Goal: Task Accomplishment & Management: Manage account settings

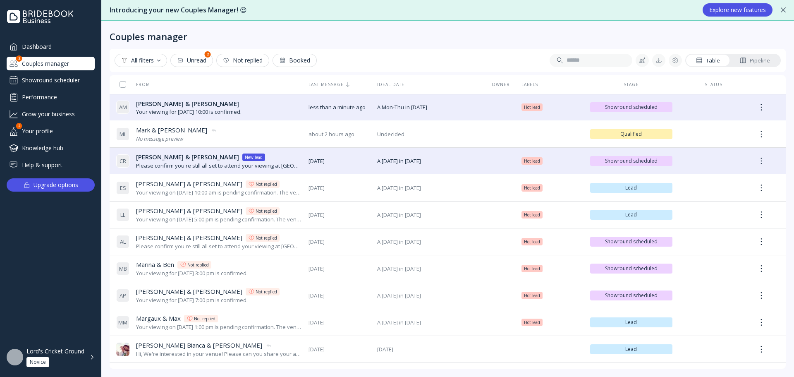
click at [46, 83] on div "Showround scheduler" at bounding box center [51, 80] width 88 height 13
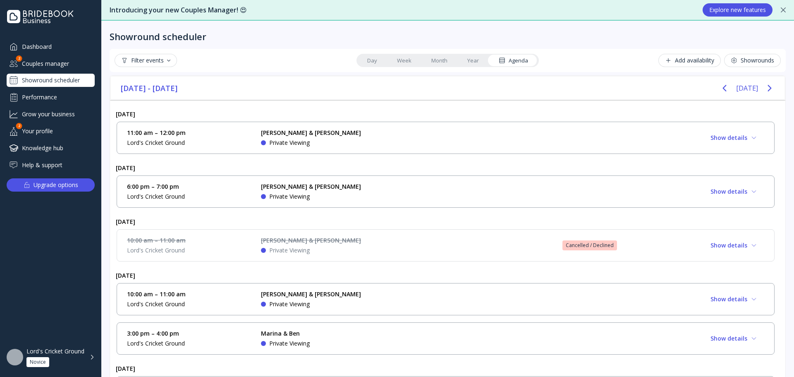
drag, startPoint x: 315, startPoint y: 135, endPoint x: 319, endPoint y: 151, distance: 16.5
click at [318, 176] on div "[DATE] 11:00 am – 12:00 pm Lord's Cricket Ground [PERSON_NAME] & [PERSON_NAME] …" at bounding box center [445, 338] width 671 height 476
drag, startPoint x: 319, startPoint y: 147, endPoint x: 326, endPoint y: 156, distance: 10.9
click at [322, 173] on div "[DATE] 11:00 am – 12:00 pm Lord's Cricket Ground [PERSON_NAME] & [PERSON_NAME] …" at bounding box center [445, 338] width 671 height 476
click at [372, 59] on link "Day" at bounding box center [372, 61] width 30 height 12
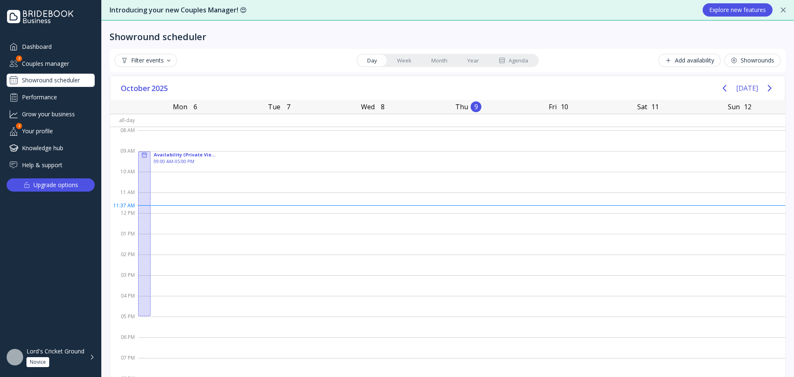
click at [409, 58] on link "Week" at bounding box center [404, 61] width 34 height 12
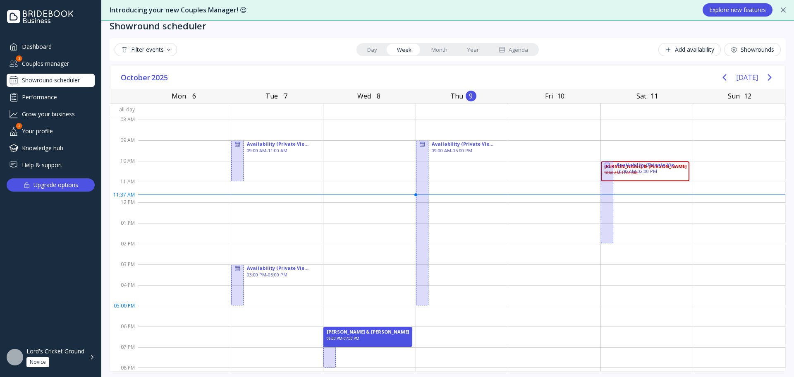
scroll to position [14, 0]
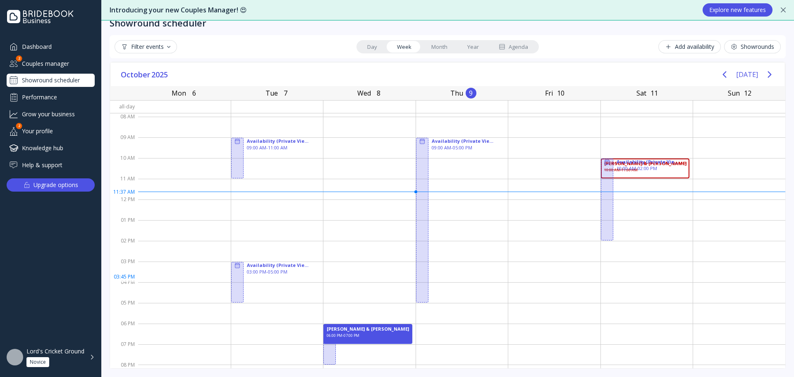
drag, startPoint x: 360, startPoint y: 331, endPoint x: 346, endPoint y: 338, distance: 16.1
click at [343, 293] on div "Availability (Private Viewing) 06:00 PM - 08:00 PM [PERSON_NAME] & [PERSON_NAME…" at bounding box center [370, 241] width 92 height 248
drag, startPoint x: 360, startPoint y: 335, endPoint x: 300, endPoint y: 329, distance: 60.3
click at [270, 328] on div "Availability (Private Viewing) 09:00 AM - 11:00 AM Availability (Private Viewin…" at bounding box center [461, 240] width 647 height 255
drag, startPoint x: 371, startPoint y: 326, endPoint x: 379, endPoint y: 264, distance: 62.6
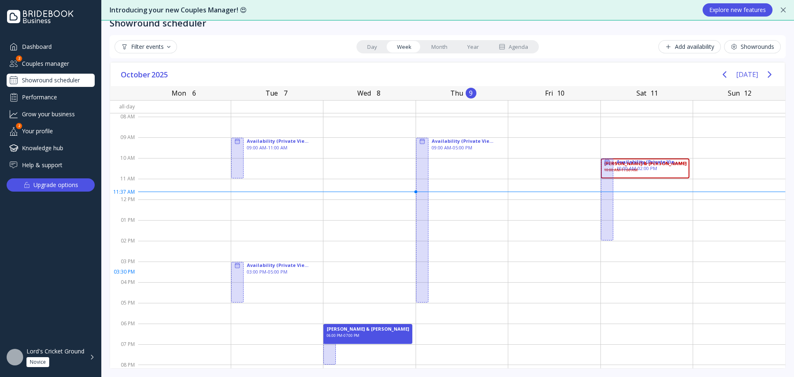
click at [378, 264] on div "Availability (Private Viewing) 06:00 PM - 08:00 PM [PERSON_NAME] & [PERSON_NAME…" at bounding box center [370, 241] width 92 height 248
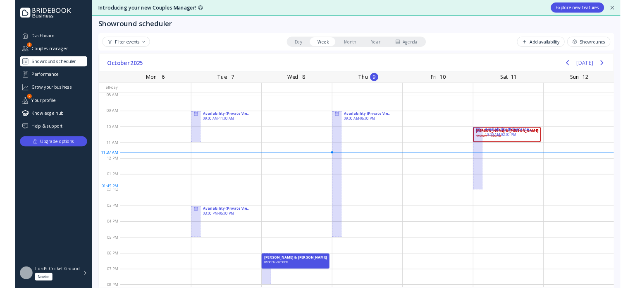
scroll to position [0, 0]
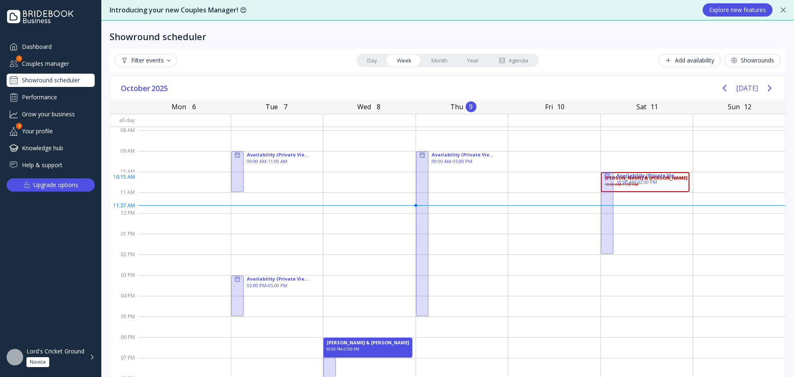
click at [650, 181] on div "[PERSON_NAME] & [PERSON_NAME] 10:00 AM - 11:00 AM" at bounding box center [645, 182] width 89 height 20
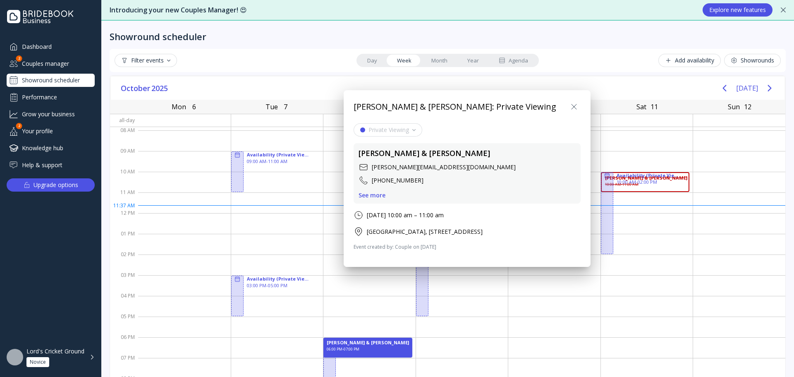
click at [574, 107] on icon at bounding box center [574, 107] width 10 height 10
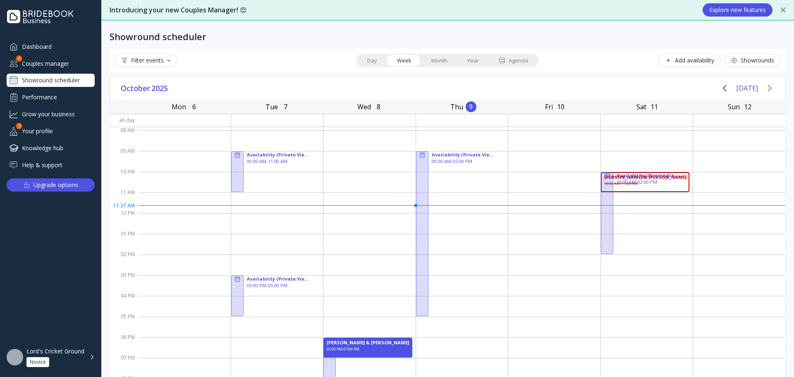
click at [765, 86] on icon "Next page" at bounding box center [770, 88] width 10 height 10
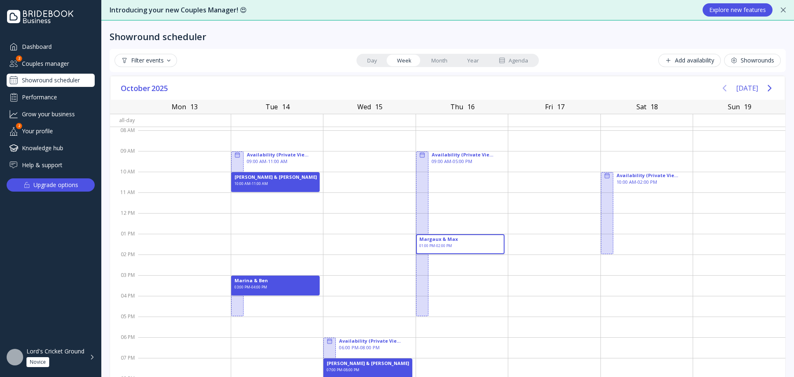
click at [723, 87] on icon "Previous page" at bounding box center [725, 88] width 10 height 10
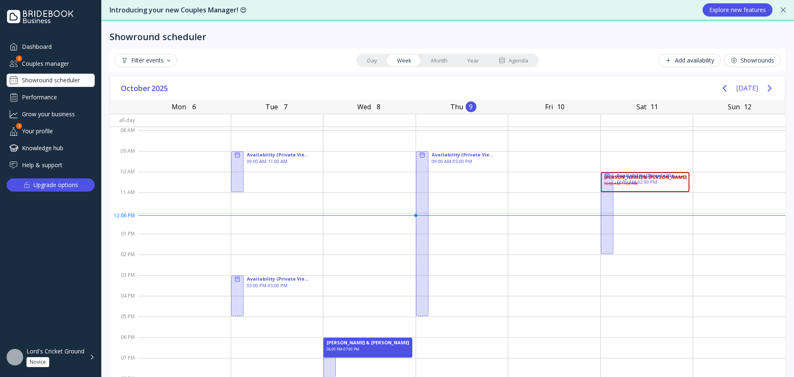
click at [69, 353] on div "Lord's Cricket Ground" at bounding box center [55, 351] width 58 height 7
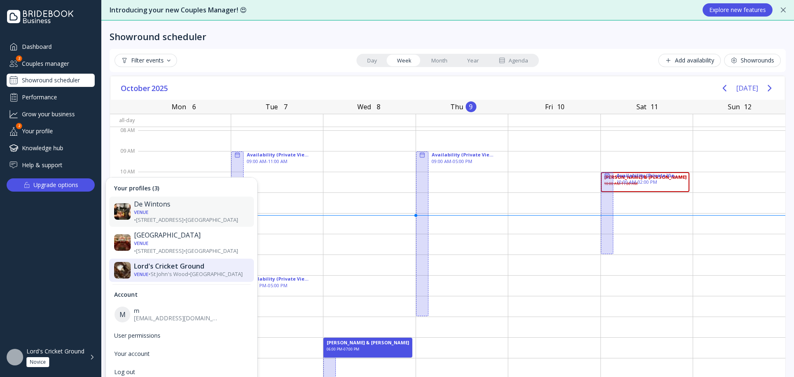
click at [162, 209] on div "Venue • [STREET_ADDRESS] • [GEOGRAPHIC_DATA]" at bounding box center [191, 215] width 115 height 15
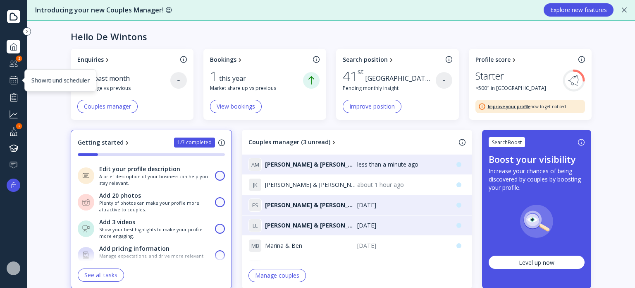
click at [15, 81] on div at bounding box center [14, 80] width 10 height 10
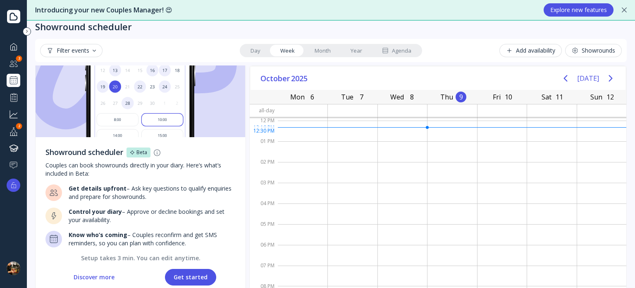
scroll to position [20, 0]
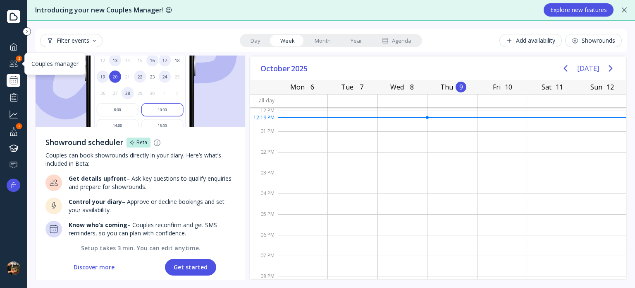
click at [11, 64] on div at bounding box center [14, 63] width 10 height 10
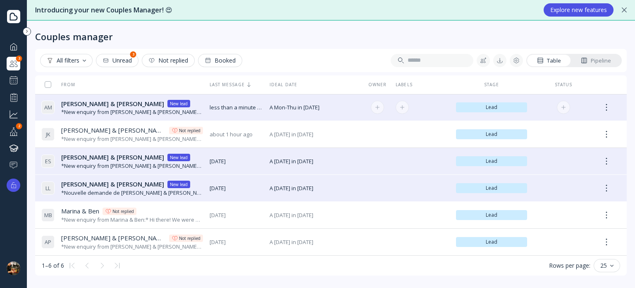
click at [146, 104] on div "[PERSON_NAME] & [PERSON_NAME] [PERSON_NAME] & [PERSON_NAME] lead" at bounding box center [132, 103] width 142 height 9
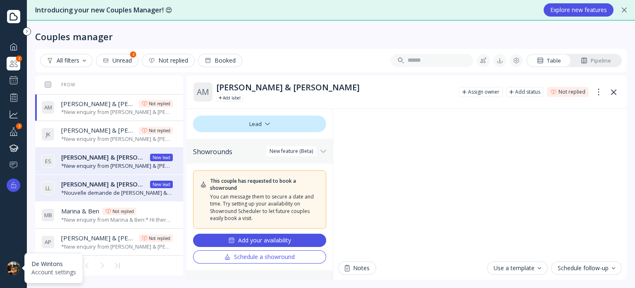
click at [14, 268] on div at bounding box center [14, 268] width 14 height 14
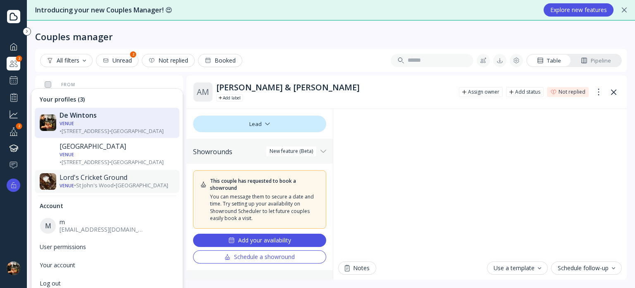
click at [86, 173] on div "Lord's Cricket Ground" at bounding box center [117, 177] width 115 height 8
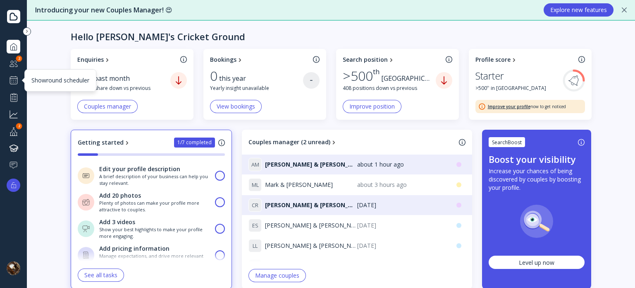
click at [13, 81] on div at bounding box center [14, 80] width 10 height 10
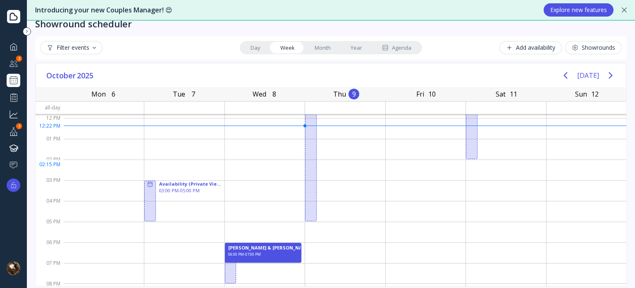
scroll to position [20, 0]
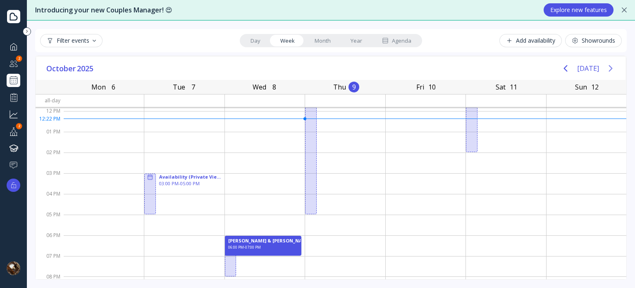
click at [606, 69] on icon "Next page" at bounding box center [611, 68] width 10 height 10
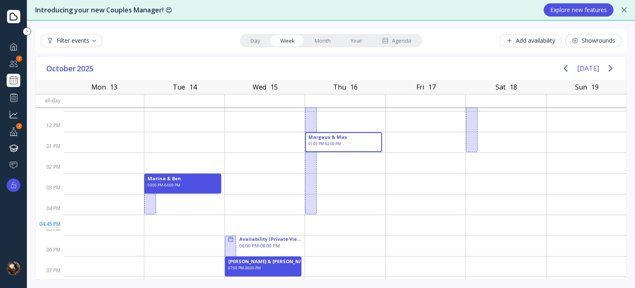
scroll to position [0, 0]
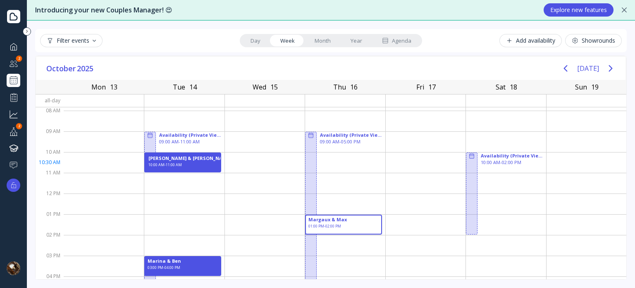
click at [165, 163] on div "10:00 AM - 11:00 AM" at bounding box center [166, 165] width 34 height 7
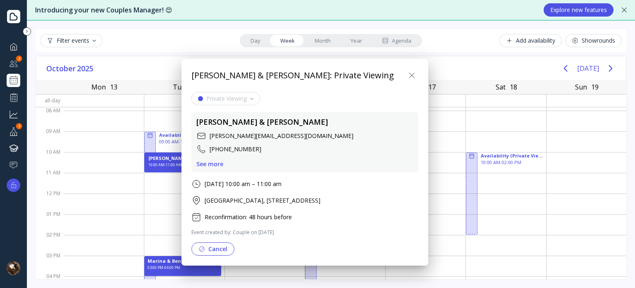
click at [215, 255] on button "Cancel" at bounding box center [213, 248] width 43 height 13
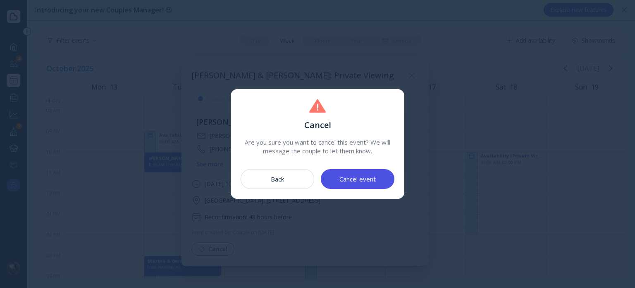
click at [340, 178] on div "Cancel event" at bounding box center [358, 178] width 36 height 7
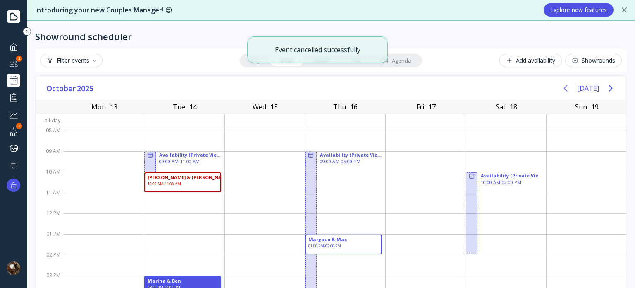
click at [566, 90] on icon "Previous page" at bounding box center [566, 88] width 10 height 10
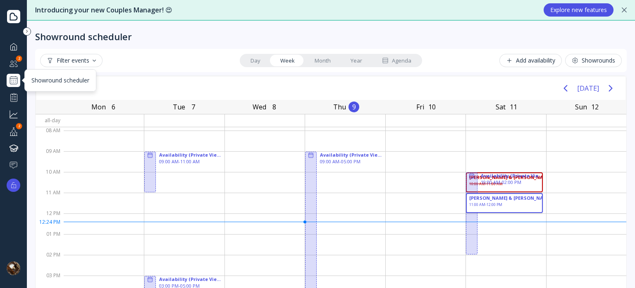
click at [15, 81] on div at bounding box center [14, 80] width 10 height 10
click at [16, 58] on div "Dashboard Couples manager 2 Showround scheduler Performance Grow your business …" at bounding box center [14, 106] width 14 height 132
click at [15, 63] on div at bounding box center [14, 63] width 10 height 10
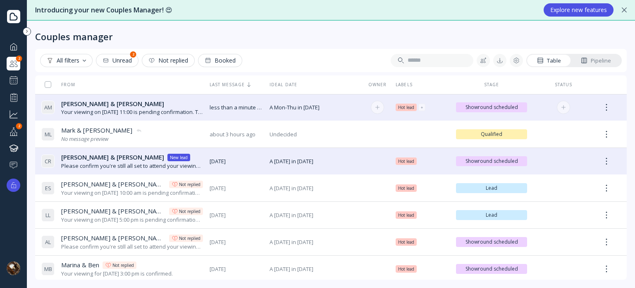
click at [153, 108] on div "Your viewing on [DATE] 11:00 is pending confirmation. The venue will approve or…" at bounding box center [132, 112] width 142 height 8
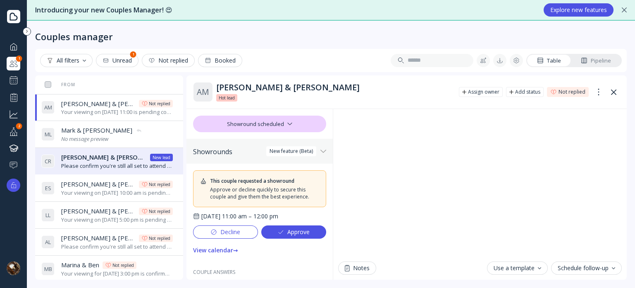
click at [286, 235] on div "Approve" at bounding box center [294, 231] width 32 height 7
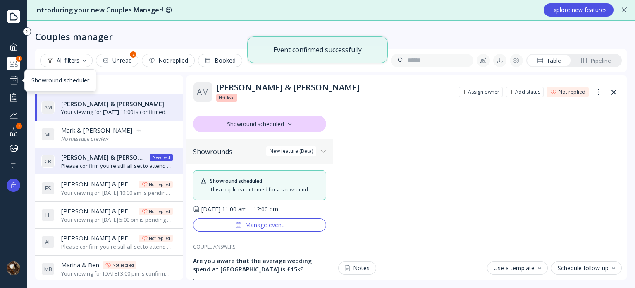
click at [13, 79] on div at bounding box center [14, 80] width 10 height 10
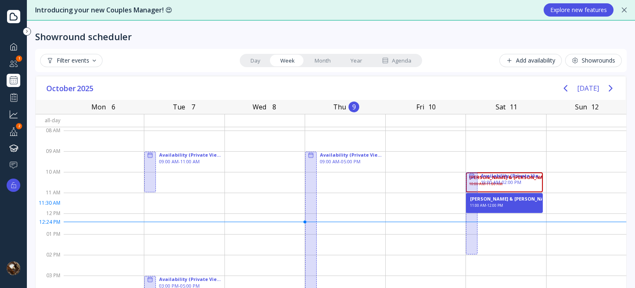
click at [475, 203] on div "11:00 AM - 12:00 PM" at bounding box center [486, 206] width 33 height 7
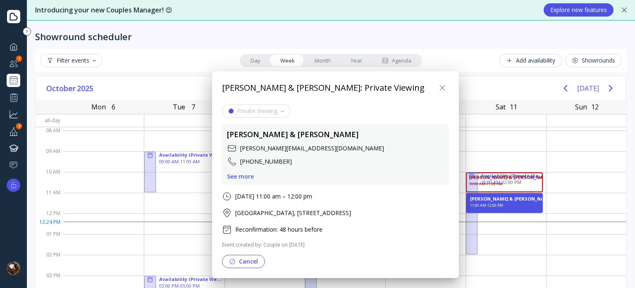
click at [444, 88] on icon at bounding box center [443, 88] width 10 height 10
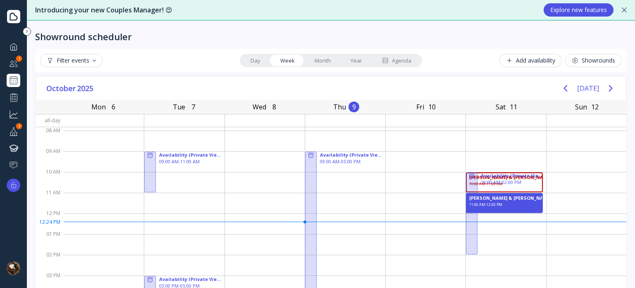
click at [386, 62] on div "Agenda" at bounding box center [396, 61] width 29 height 8
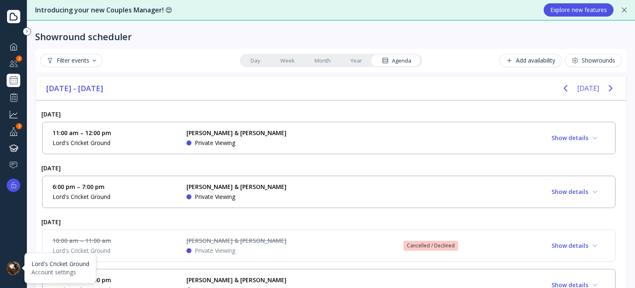
click at [12, 267] on div at bounding box center [14, 268] width 14 height 14
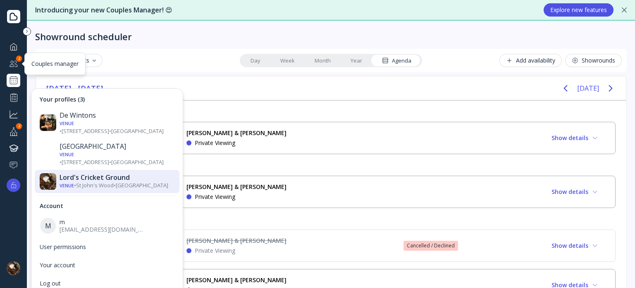
click at [13, 65] on div at bounding box center [14, 63] width 10 height 10
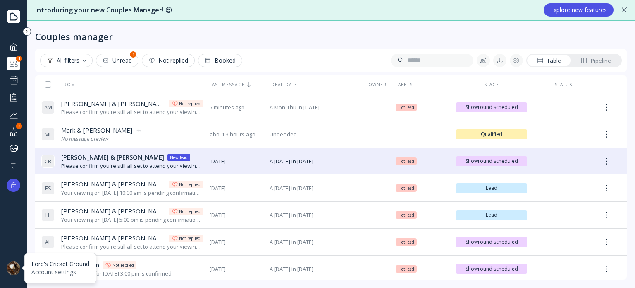
click at [12, 269] on div at bounding box center [14, 268] width 14 height 14
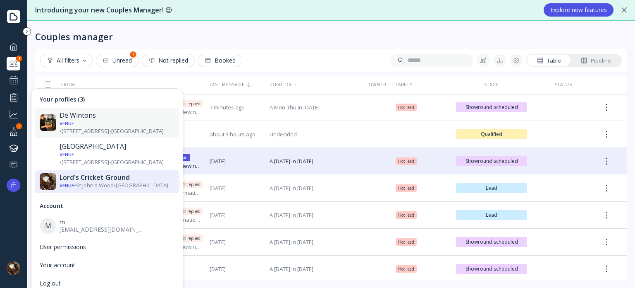
click at [81, 122] on div "Venue • [STREET_ADDRESS] • [GEOGRAPHIC_DATA]" at bounding box center [117, 126] width 115 height 15
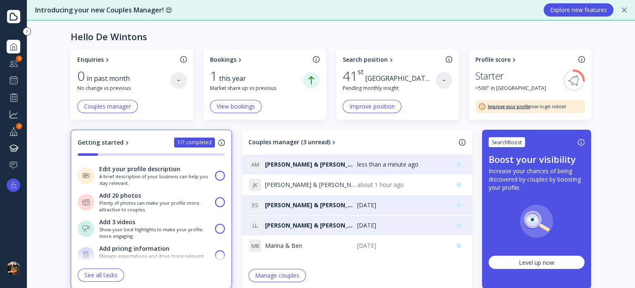
click at [16, 62] on div at bounding box center [14, 63] width 10 height 10
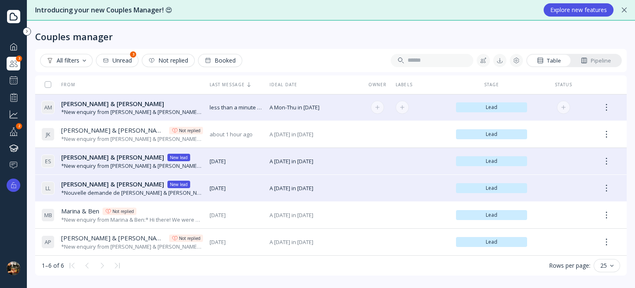
click at [117, 110] on div "*New enquiry from [PERSON_NAME] & [PERSON_NAME]:* Hi there! We were hoping to u…" at bounding box center [132, 112] width 142 height 8
